Goal: Task Accomplishment & Management: Complete application form

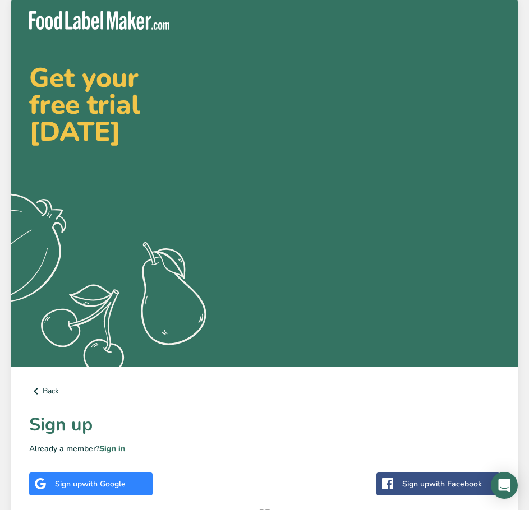
scroll to position [168, 0]
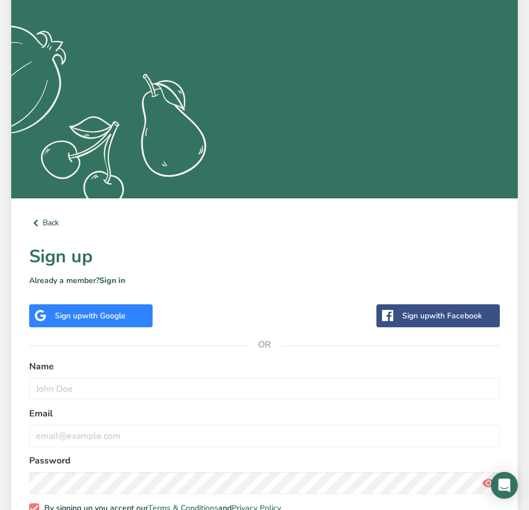
click at [113, 313] on span "with Google" at bounding box center [104, 316] width 44 height 11
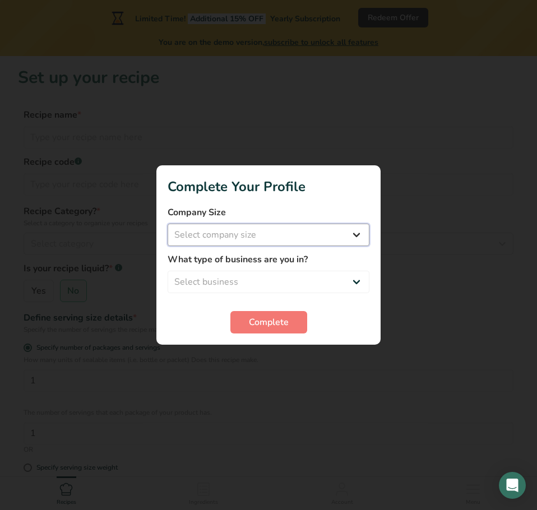
click at [245, 237] on select "Select company size Fewer than 10 Employees 10 to 50 Employees 51 to 500 Employ…" at bounding box center [269, 235] width 202 height 22
select select "1"
click at [168, 224] on select "Select company size Fewer than 10 Employees 10 to 50 Employees 51 to 500 Employ…" at bounding box center [269, 235] width 202 height 22
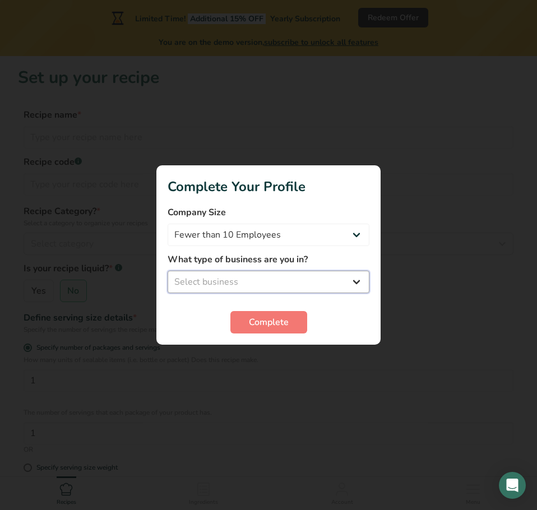
click at [233, 276] on select "Select business Packaged Food Manufacturer Restaurant & Cafe Bakery Meal Plans …" at bounding box center [269, 282] width 202 height 22
select select "8"
click at [168, 271] on select "Select business Packaged Food Manufacturer Restaurant & Cafe Bakery Meal Plans …" at bounding box center [269, 282] width 202 height 22
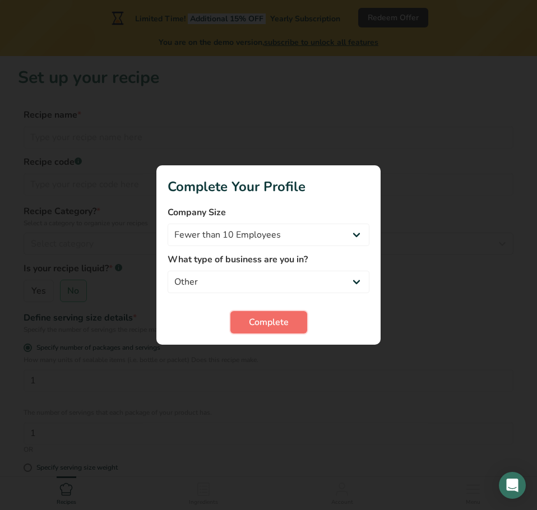
click at [264, 324] on span "Complete" at bounding box center [269, 322] width 40 height 13
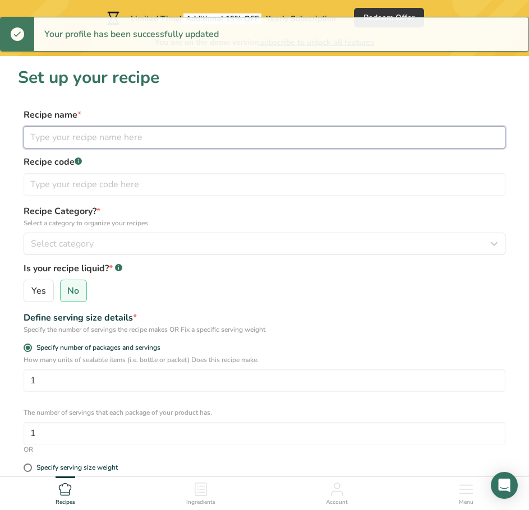
click at [103, 131] on input "text" at bounding box center [265, 137] width 482 height 22
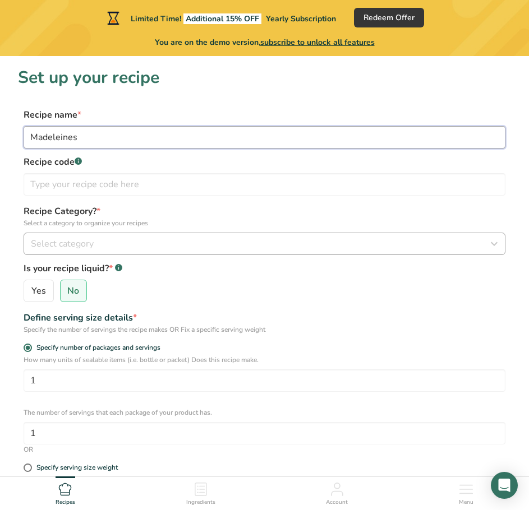
type input "Madeleines"
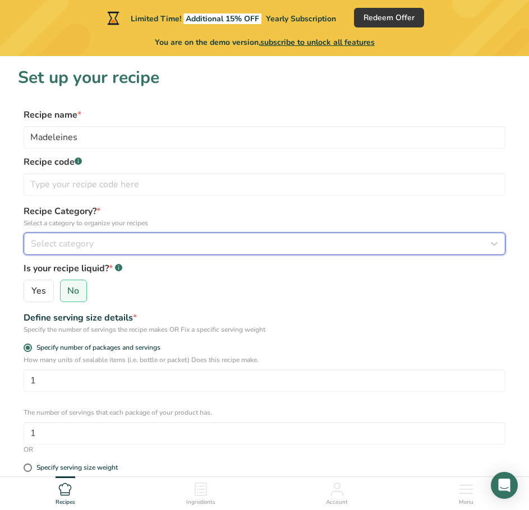
click at [69, 250] on span "Select category" at bounding box center [62, 243] width 63 height 13
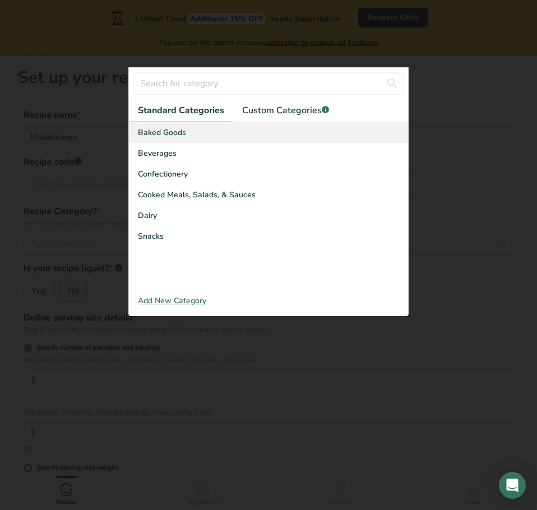
click at [157, 133] on span "Baked Goods" at bounding box center [162, 133] width 48 height 12
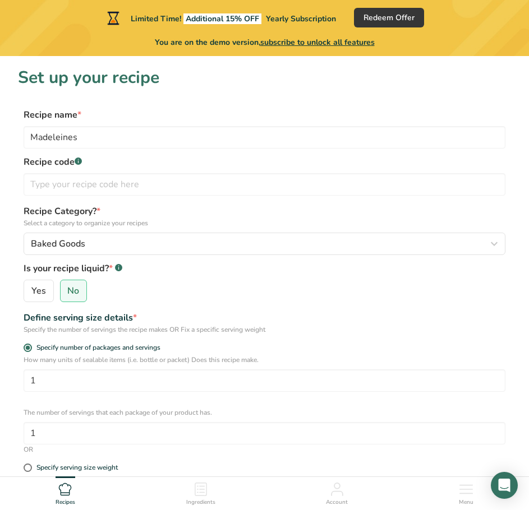
scroll to position [112, 0]
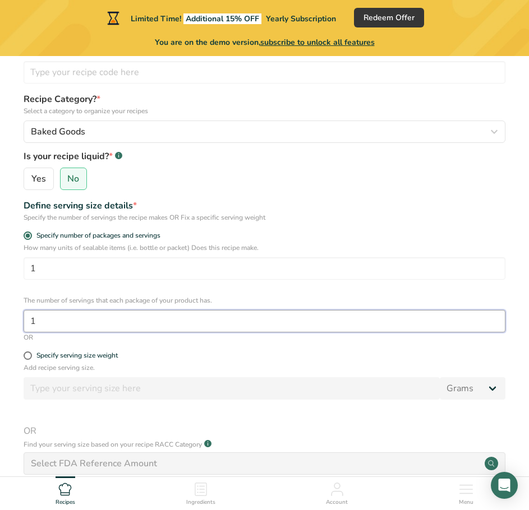
click at [64, 326] on input "1" at bounding box center [265, 321] width 482 height 22
type input "4"
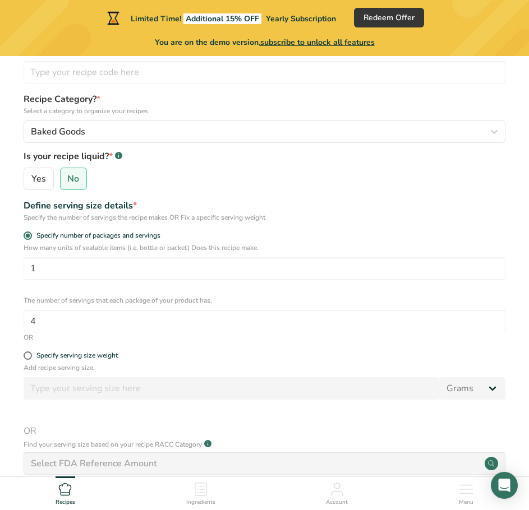
click at [194, 362] on div "Specify serving size weight" at bounding box center [265, 357] width 482 height 11
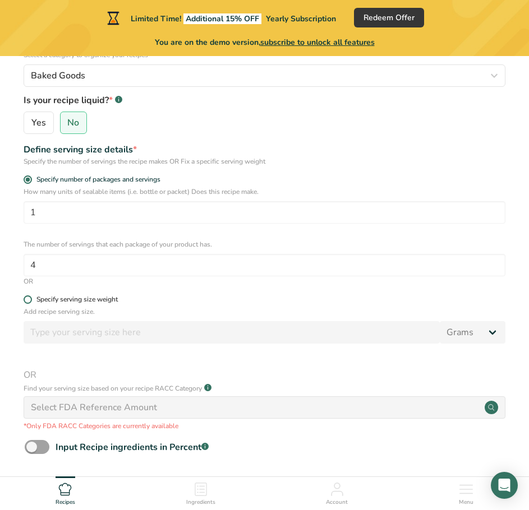
click at [27, 303] on span at bounding box center [28, 300] width 8 height 8
click at [27, 303] on input "Specify serving size weight" at bounding box center [27, 299] width 7 height 7
radio input "true"
radio input "false"
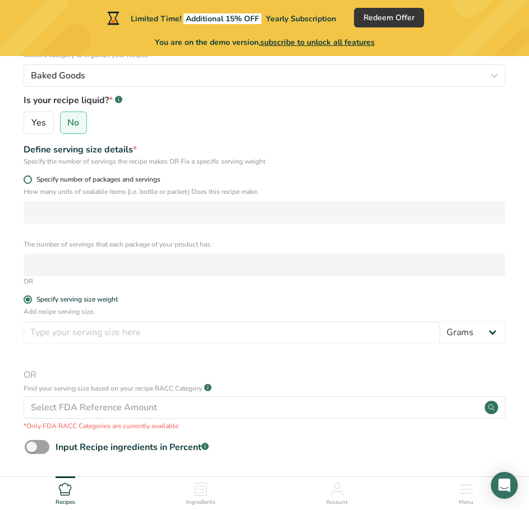
click at [28, 179] on span at bounding box center [28, 180] width 8 height 8
click at [28, 179] on input "Specify number of packages and servings" at bounding box center [27, 179] width 7 height 7
radio input "true"
radio input "false"
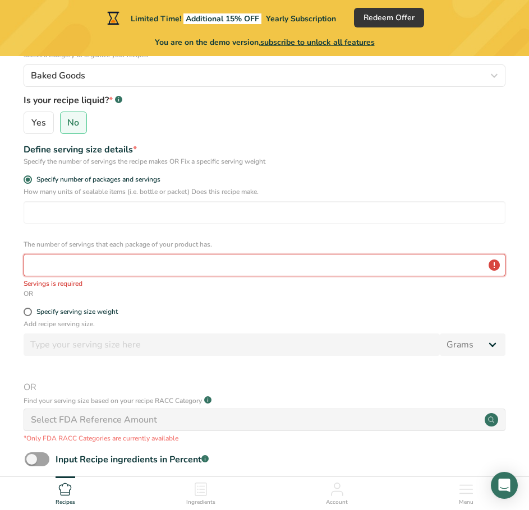
click at [76, 268] on input "number" at bounding box center [265, 265] width 482 height 22
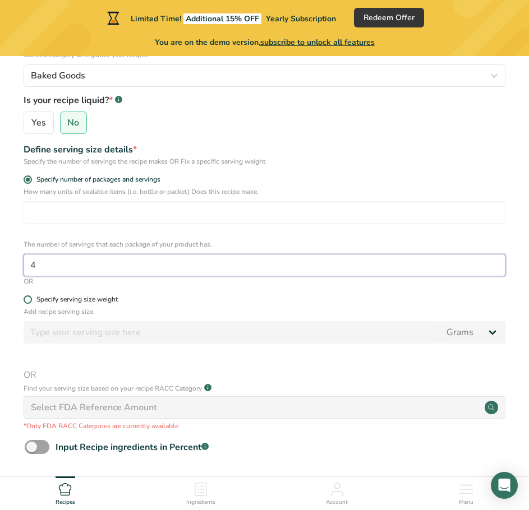
type input "4"
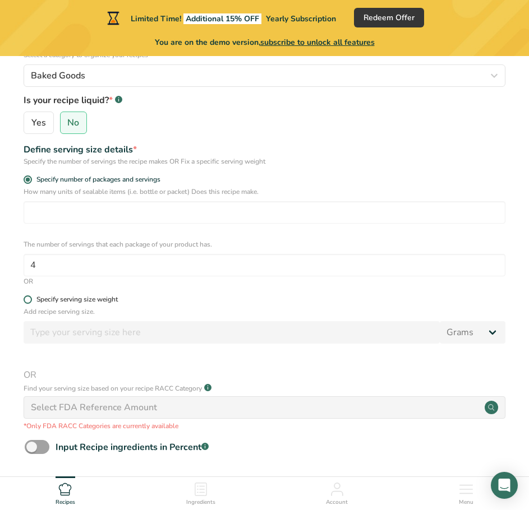
click at [185, 301] on label "Specify serving size weight" at bounding box center [265, 300] width 482 height 8
click at [31, 301] on input "Specify serving size weight" at bounding box center [27, 299] width 7 height 7
radio input "true"
radio input "false"
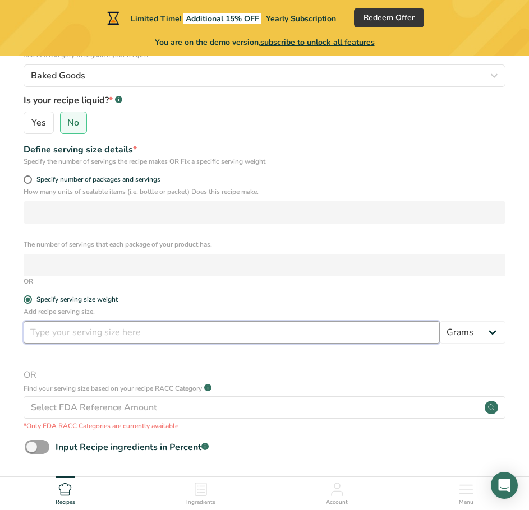
click at [323, 340] on input "number" at bounding box center [232, 332] width 416 height 22
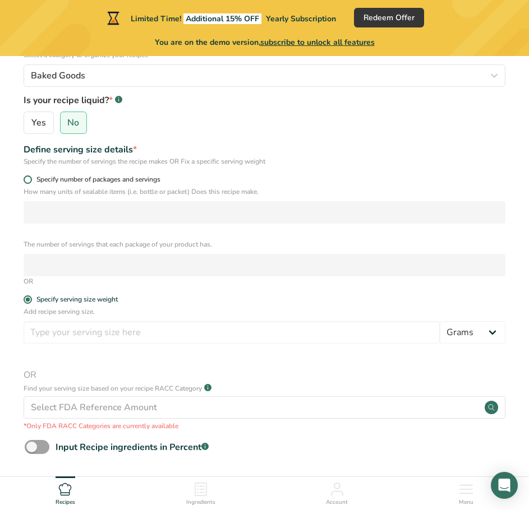
click at [31, 180] on span at bounding box center [28, 180] width 8 height 8
click at [31, 180] on input "Specify number of packages and servings" at bounding box center [27, 179] width 7 height 7
radio input "true"
radio input "false"
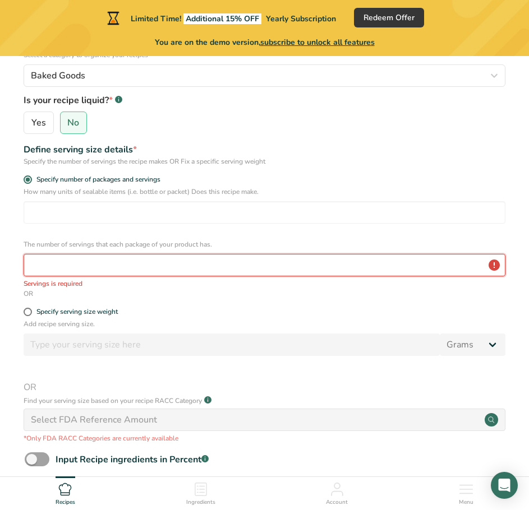
click at [63, 261] on input "number" at bounding box center [265, 265] width 482 height 22
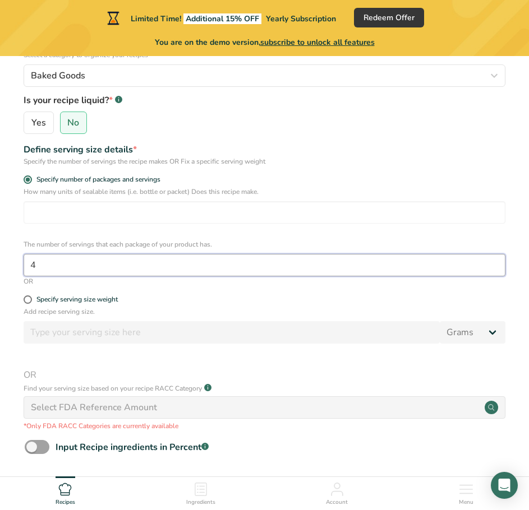
scroll to position [262, 0]
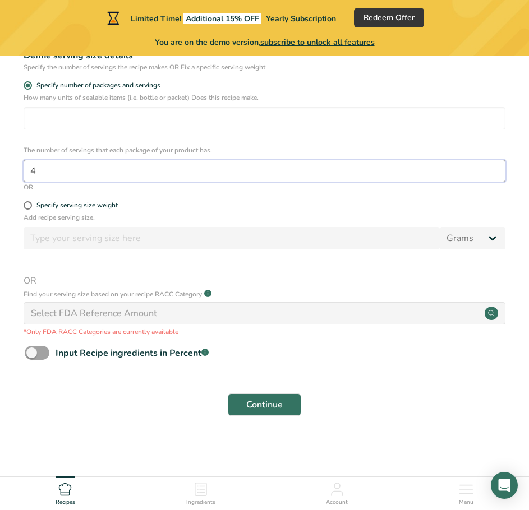
type input "4"
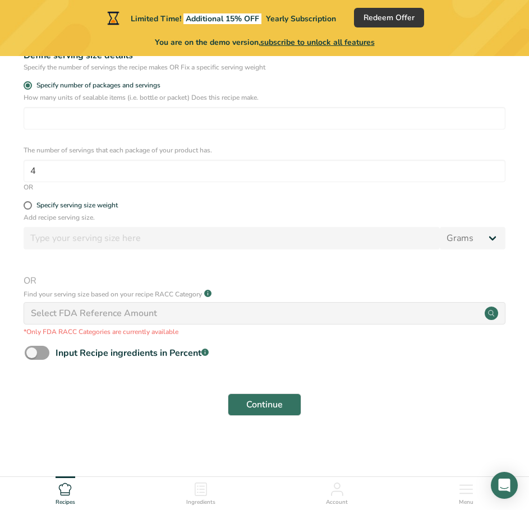
click at [404, 383] on form "Recipe name * Madeleines Recipe code .a-a{fill:#347362;}.b-a{fill:#fff;} Recipe…" at bounding box center [264, 134] width 493 height 577
click at [29, 351] on span at bounding box center [37, 353] width 25 height 14
click at [29, 351] on input "Input Recipe ingredients in Percent .a-a{fill:#347362;}.b-a{fill:#fff;}" at bounding box center [28, 352] width 7 height 7
checkbox input "true"
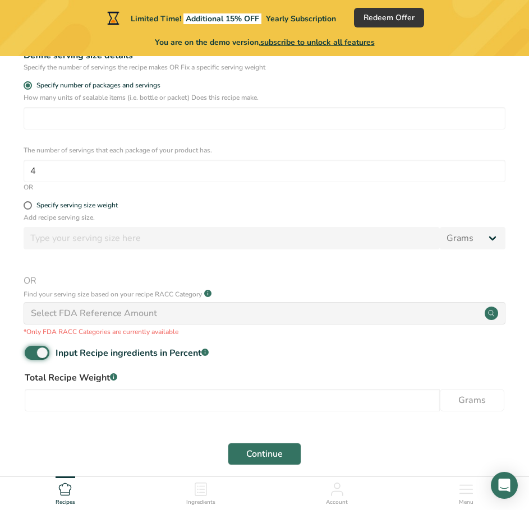
scroll to position [312, 0]
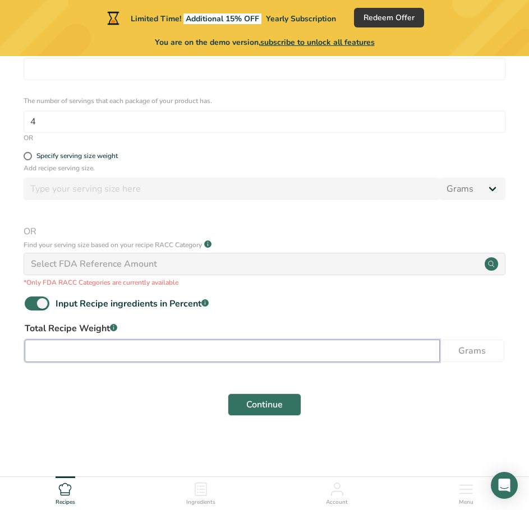
click at [117, 353] on input "number" at bounding box center [232, 351] width 415 height 22
type input "20"
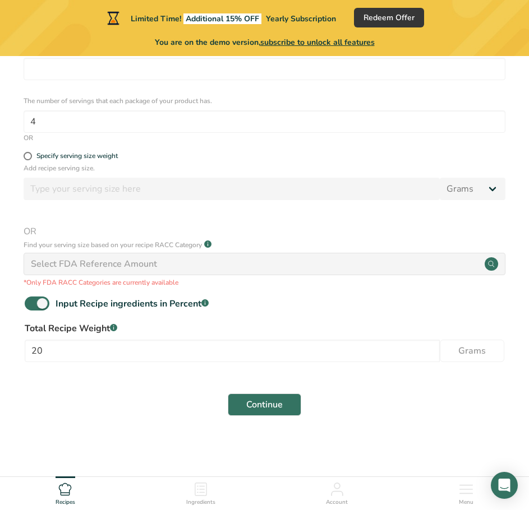
click at [120, 403] on div "Continue" at bounding box center [264, 405] width 493 height 36
click at [243, 404] on button "Continue" at bounding box center [264, 405] width 73 height 22
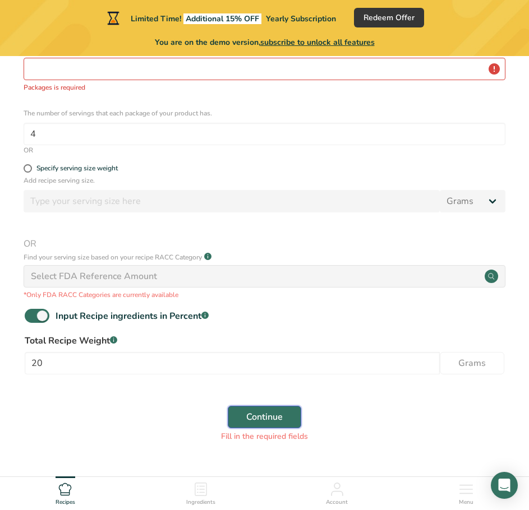
scroll to position [144, 0]
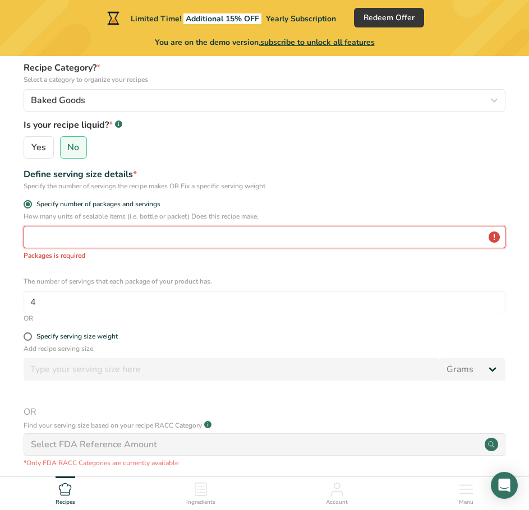
click at [230, 245] on input "number" at bounding box center [265, 237] width 482 height 22
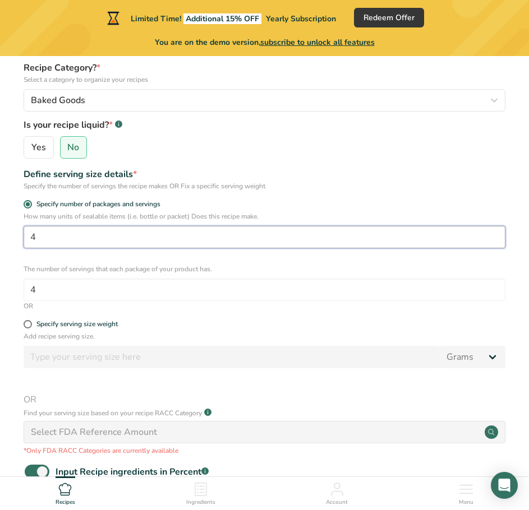
type input "4"
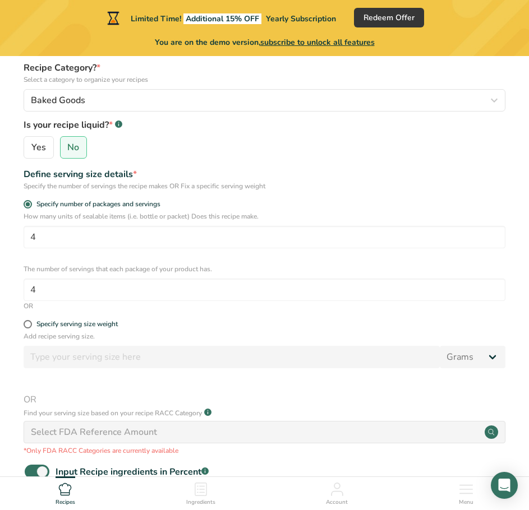
drag, startPoint x: 348, startPoint y: 168, endPoint x: 351, endPoint y: 161, distance: 7.8
click at [348, 168] on div "Define serving size details *" at bounding box center [265, 174] width 482 height 13
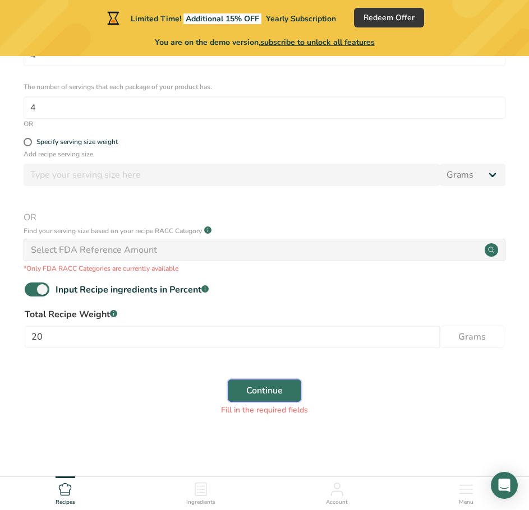
click at [257, 390] on span "Continue" at bounding box center [264, 390] width 36 height 13
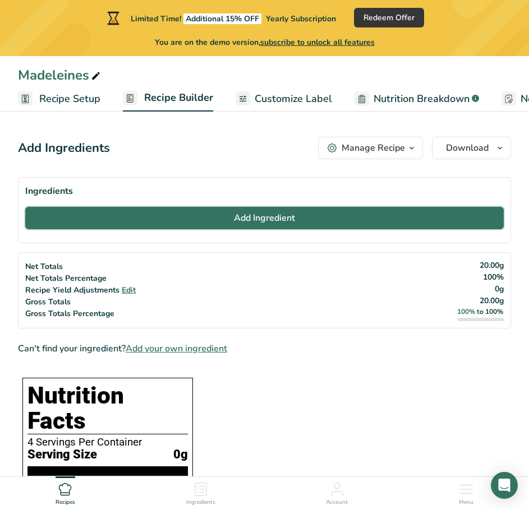
click at [255, 218] on span "Add Ingredient" at bounding box center [264, 217] width 61 height 13
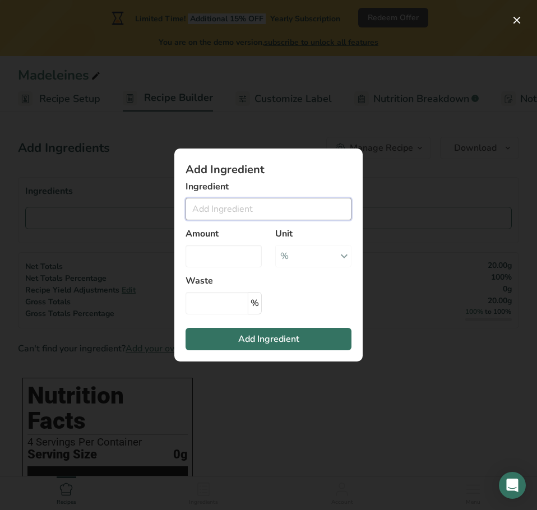
click at [233, 205] on input "Add ingredient modal" at bounding box center [269, 209] width 166 height 22
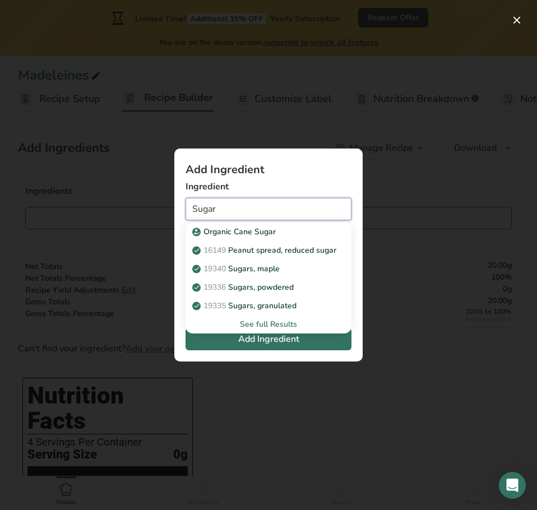
type input "Sugar"
click at [289, 190] on label "Ingredient" at bounding box center [269, 186] width 166 height 13
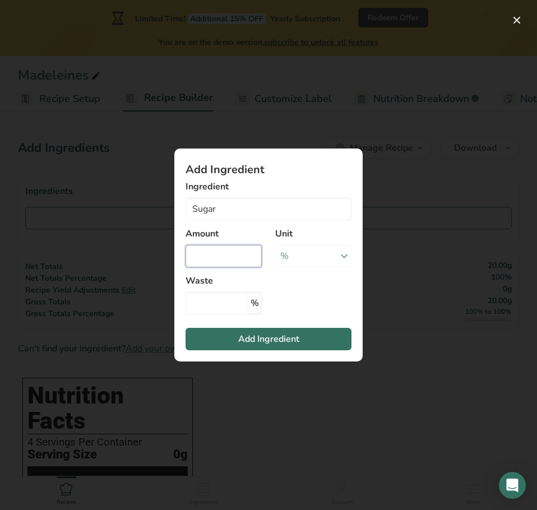
click at [223, 253] on input "Add ingredient modal" at bounding box center [224, 256] width 76 height 22
type input "8"
click at [281, 287] on section "Add Ingredient Ingredient Sugar Organic Cane Sugar 16149 Peanut spread, reduced…" at bounding box center [268, 255] width 188 height 213
click at [227, 250] on input "8" at bounding box center [224, 256] width 76 height 22
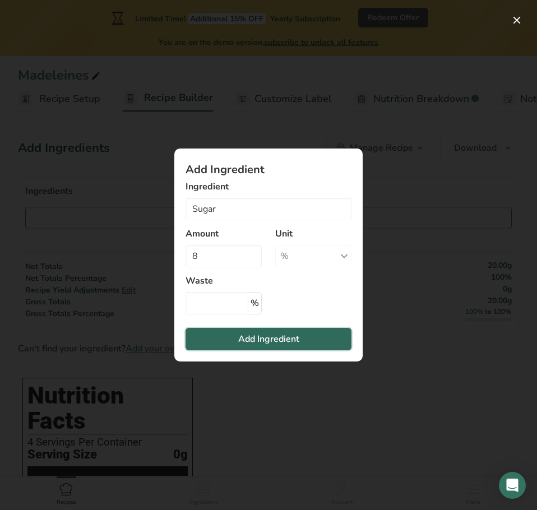
click at [247, 335] on span "Add Ingredient" at bounding box center [268, 339] width 61 height 13
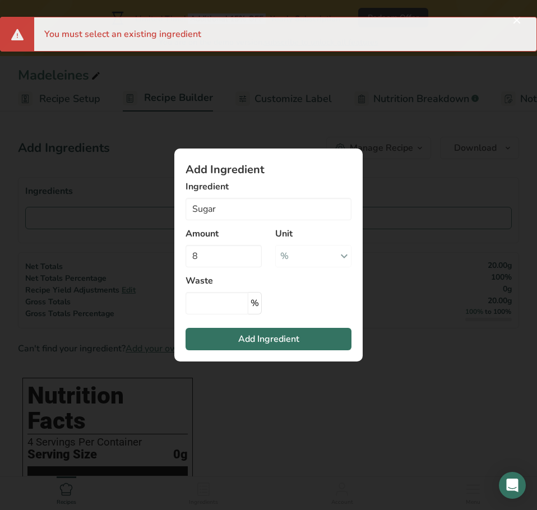
click at [319, 259] on div "% Weight Units g kg mg See more Volume Units l Volume units require a density c…" at bounding box center [313, 256] width 76 height 22
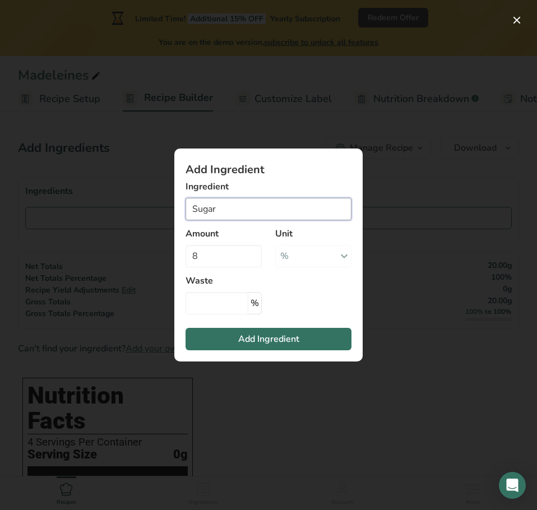
click at [255, 201] on input "Sugar" at bounding box center [269, 209] width 166 height 22
click at [338, 207] on input "Sugar" at bounding box center [269, 209] width 166 height 22
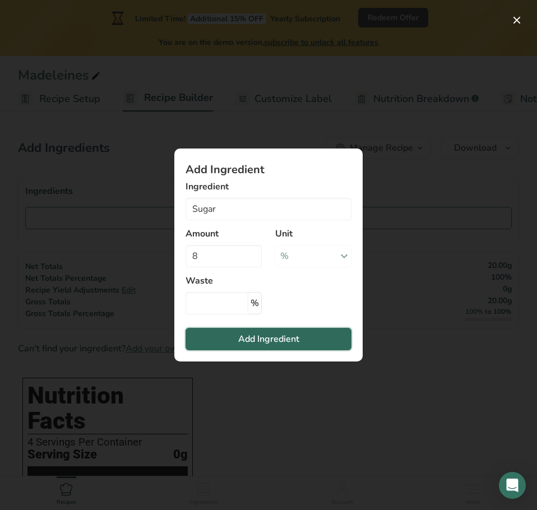
click at [282, 340] on span "Add Ingredient" at bounding box center [268, 339] width 61 height 13
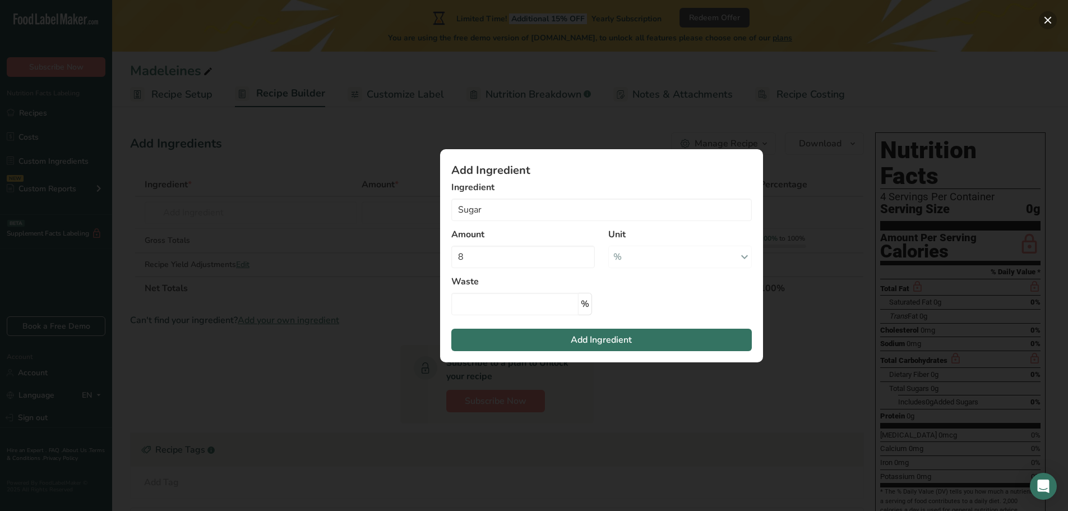
click at [528, 15] on button "Add ingredient modal" at bounding box center [1048, 20] width 18 height 18
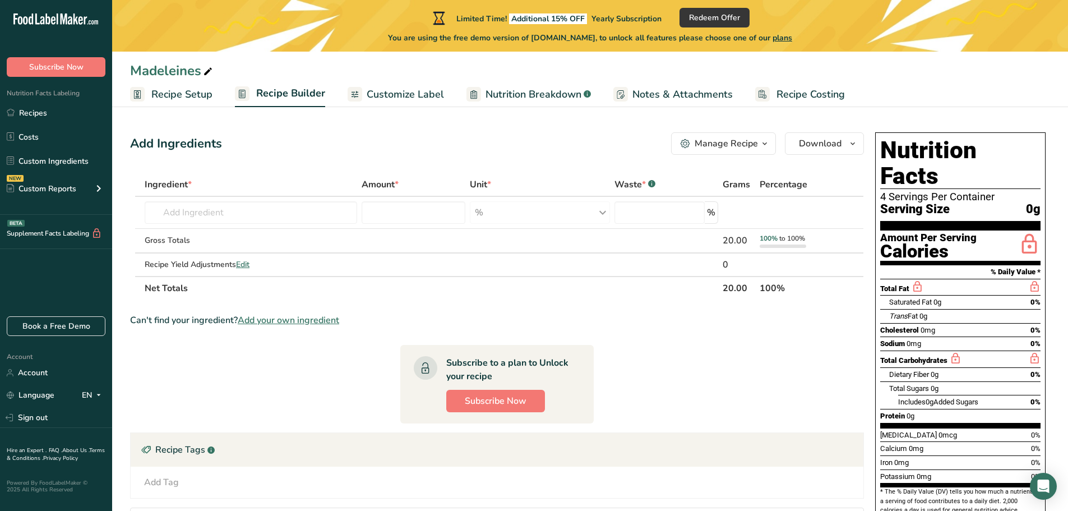
click at [528, 202] on span "0g" at bounding box center [1033, 209] width 15 height 14
click at [528, 202] on span "Serving Size" at bounding box center [915, 209] width 70 height 14
click at [528, 232] on icon at bounding box center [1029, 245] width 22 height 26
drag, startPoint x: 871, startPoint y: 122, endPoint x: 994, endPoint y: 493, distance: 390.7
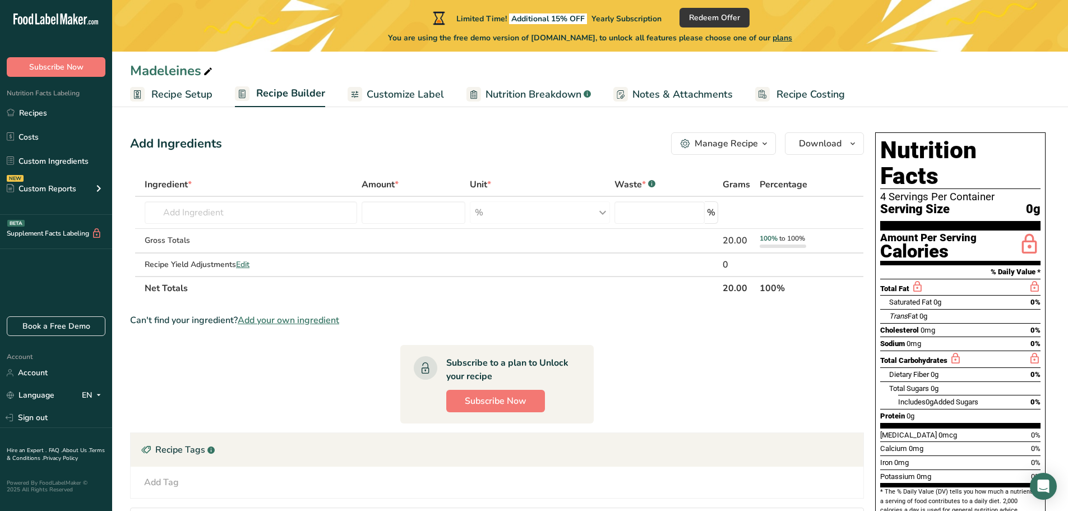
click at [528, 493] on section "Add Ingredients Manage Recipe Delete Recipe Duplicate Recipe Scale Recipe Save …" at bounding box center [590, 372] width 956 height 525
copy div "Nutrition Facts 4 Servings Per Container Serving Size 0g Amount Per Serving Cal…"
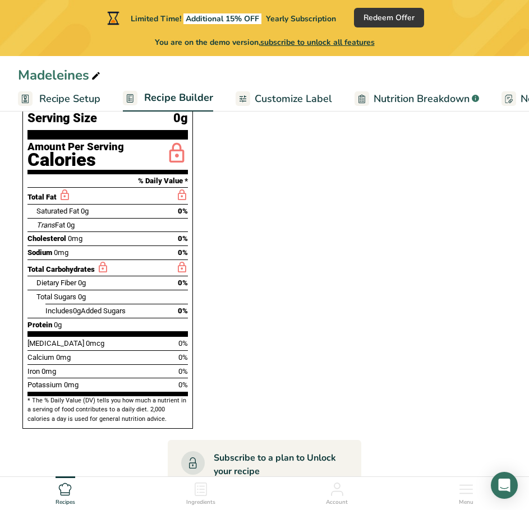
scroll to position [393, 0]
